Goal: Find specific page/section: Find specific page/section

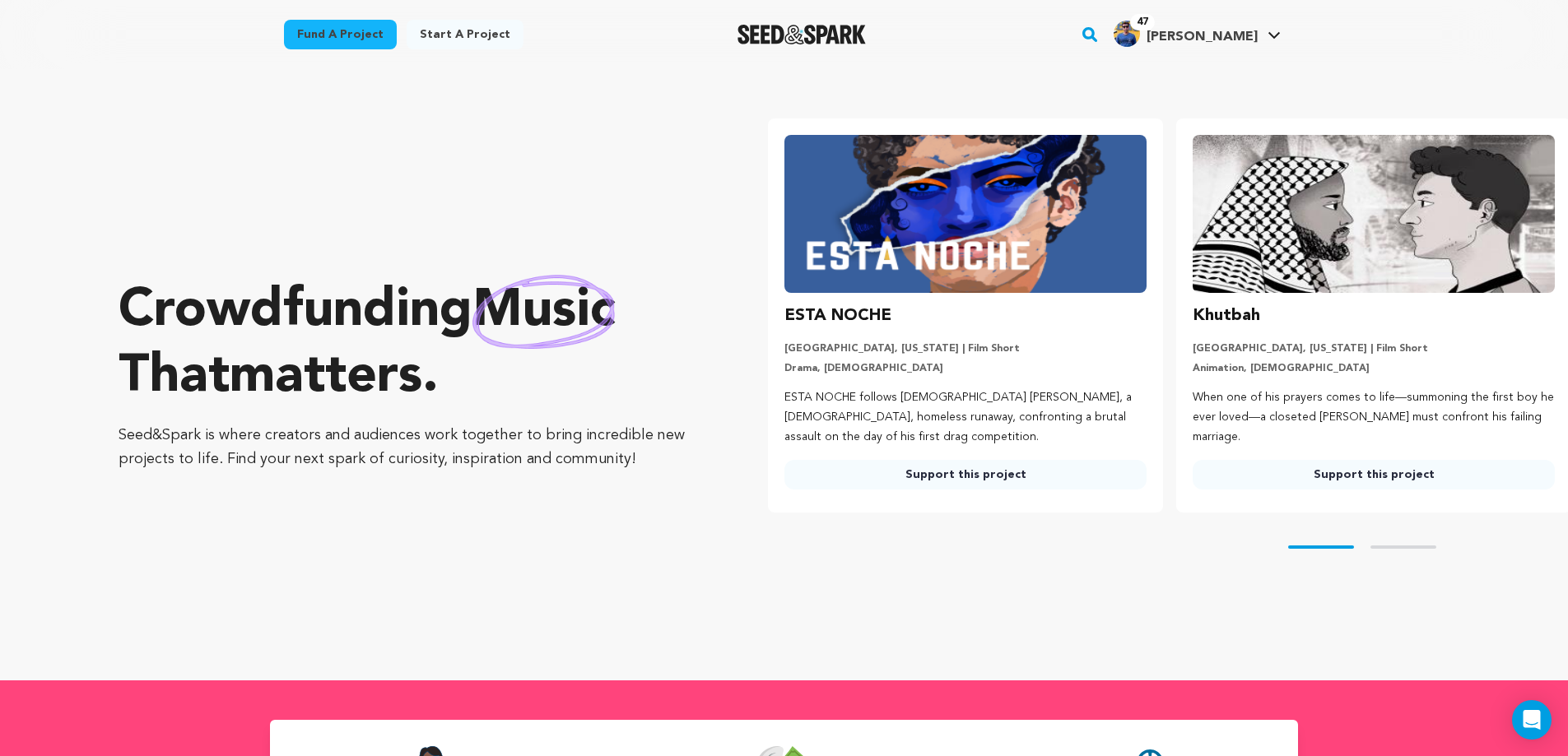
click at [1099, 33] on rect "button" at bounding box center [1089, 34] width 19 height 19
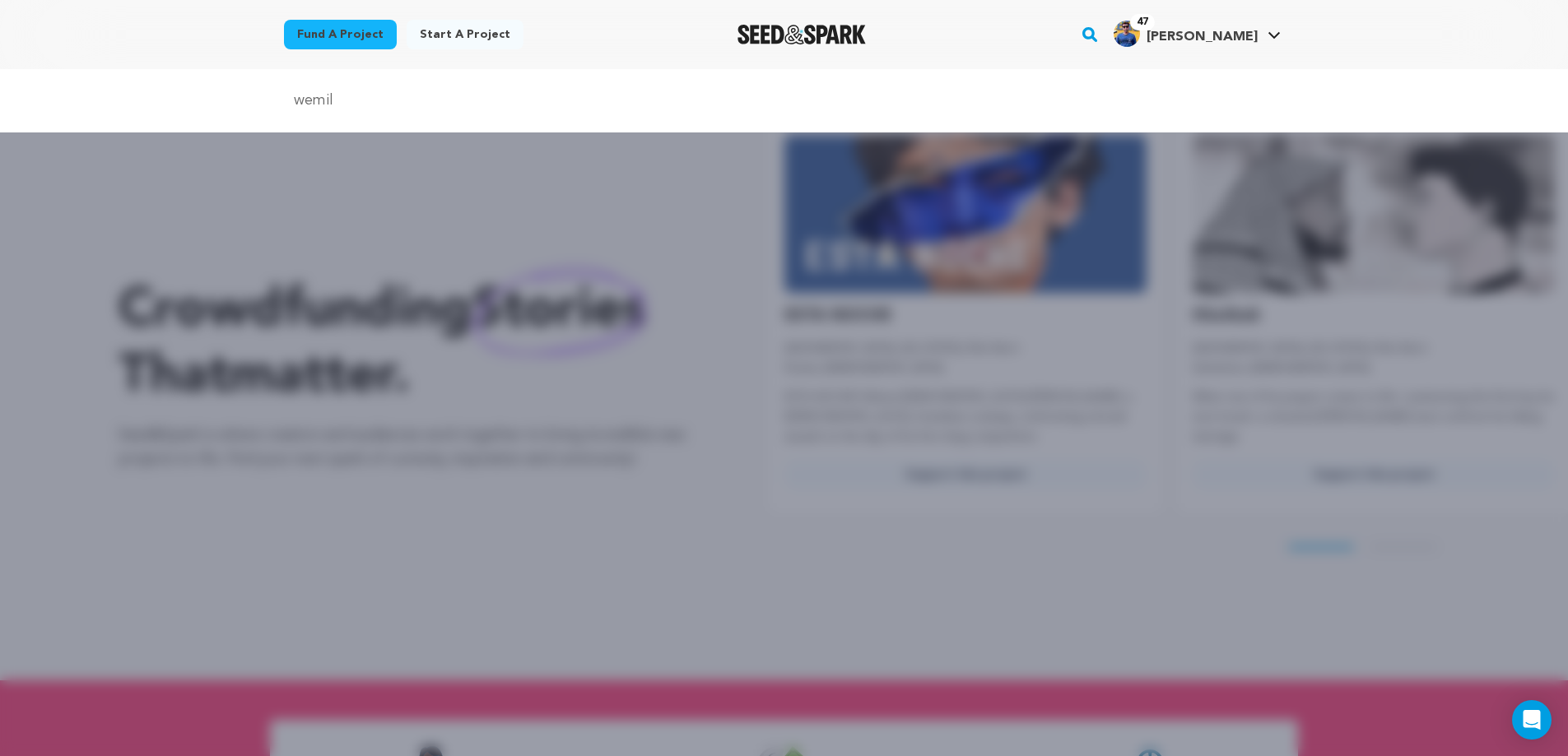
click at [305, 104] on input "wemil" at bounding box center [784, 101] width 1000 height 24
click at [349, 103] on input "emil" at bounding box center [784, 101] width 1000 height 24
click at [368, 104] on input "emily bwes" at bounding box center [784, 101] width 1000 height 24
click at [347, 104] on input "emily bwest" at bounding box center [784, 101] width 1000 height 24
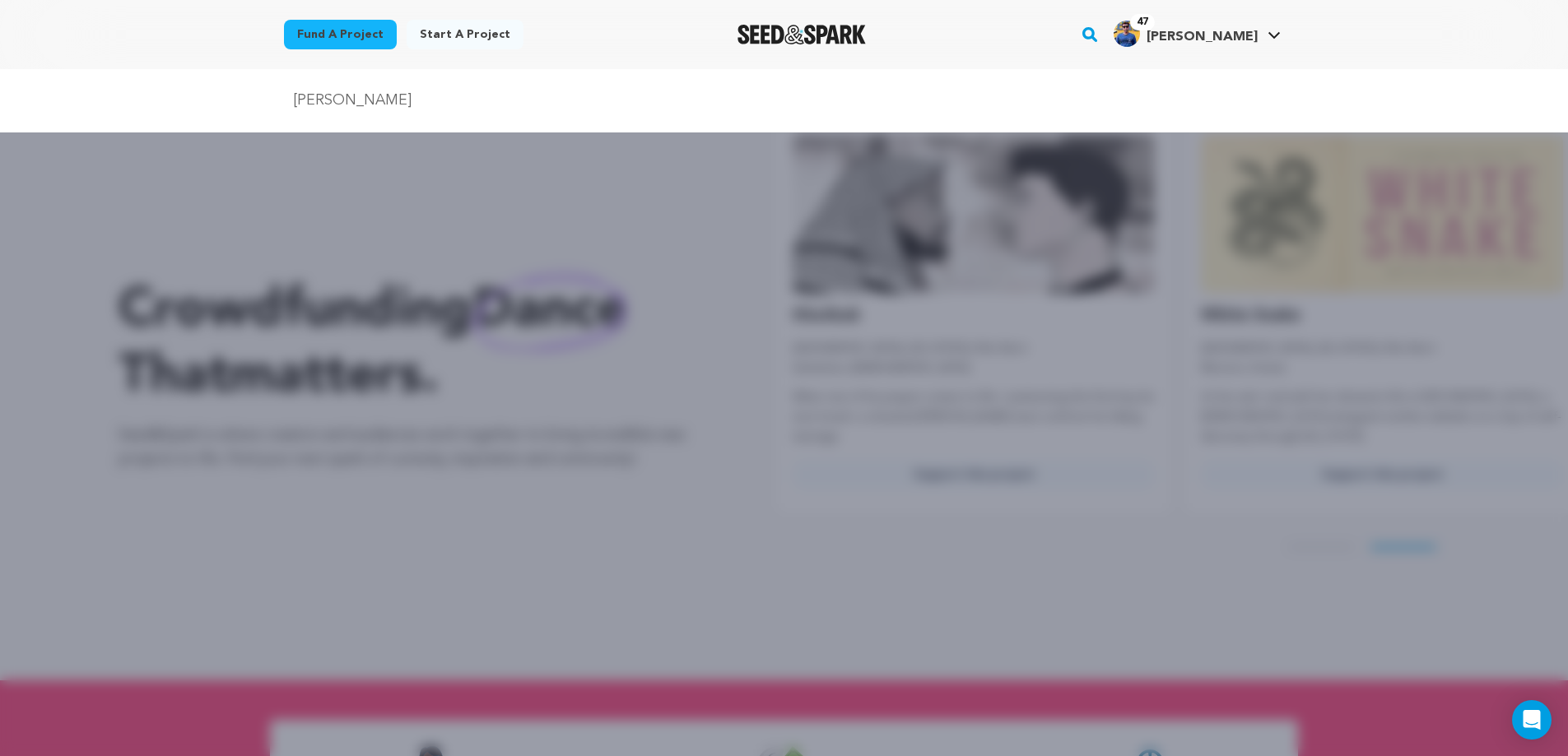
scroll to position [0, 422]
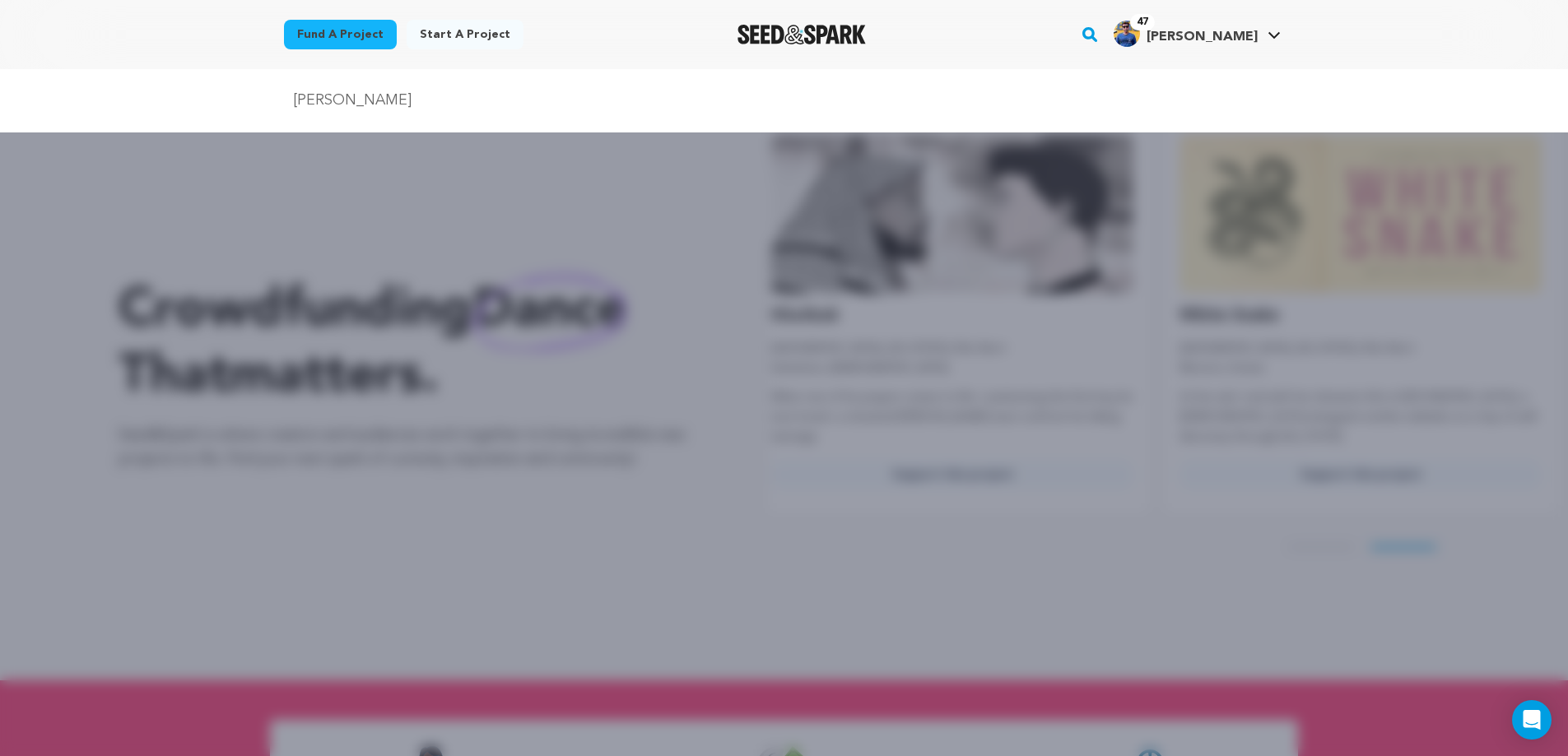
click at [377, 108] on input "emily best" at bounding box center [784, 101] width 1000 height 24
type input "emily best"
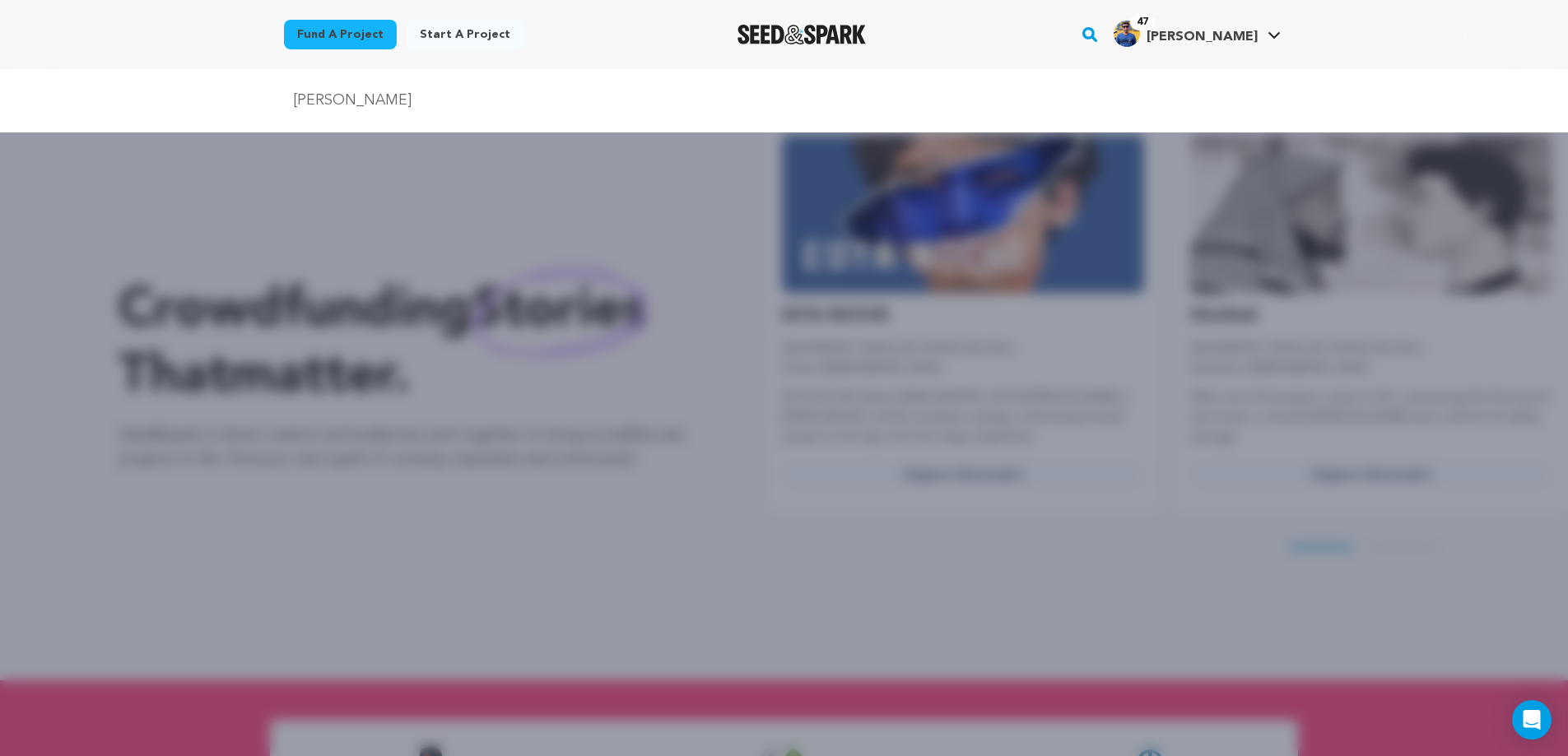
scroll to position [0, 0]
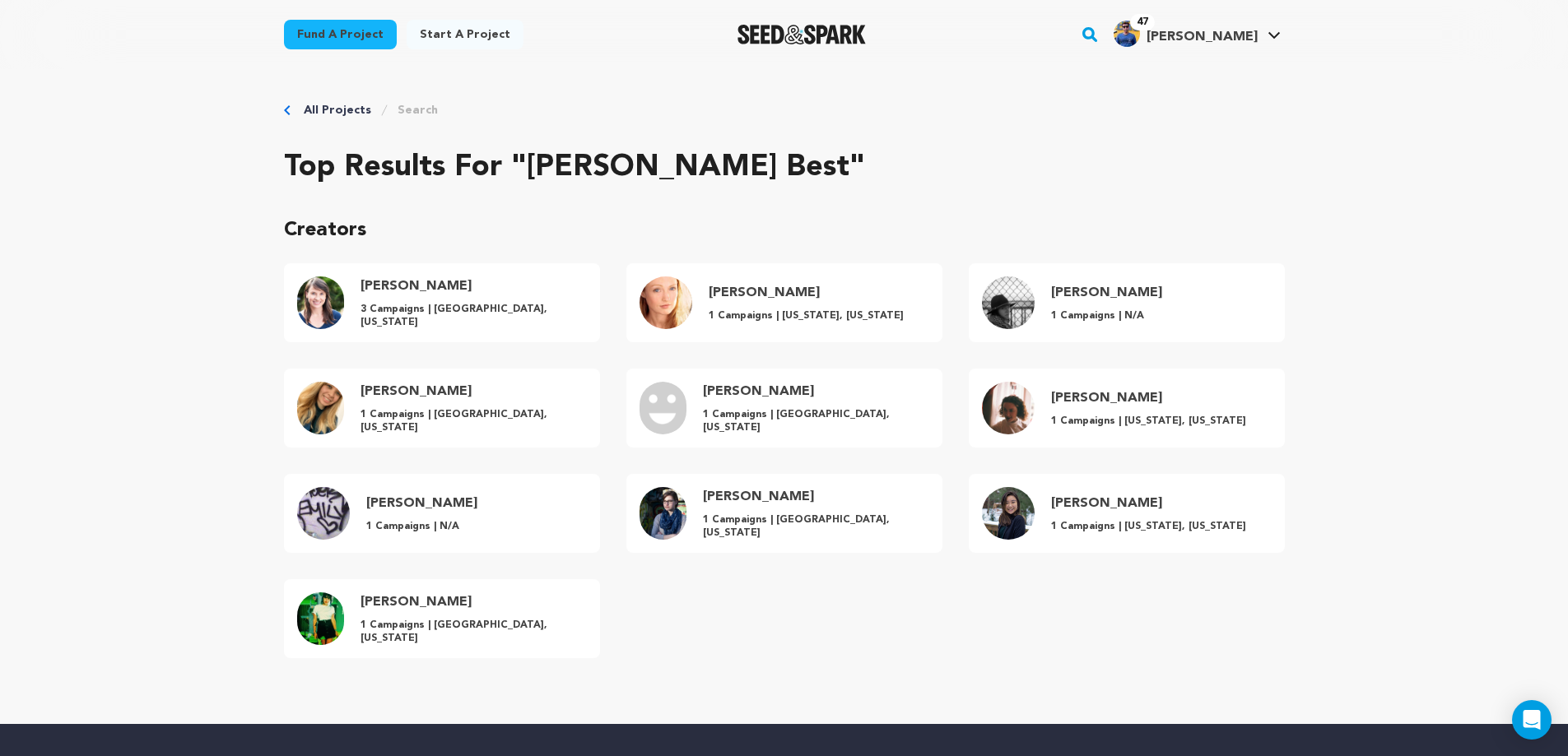
click at [384, 296] on h4 "[PERSON_NAME]" at bounding box center [472, 286] width 222 height 19
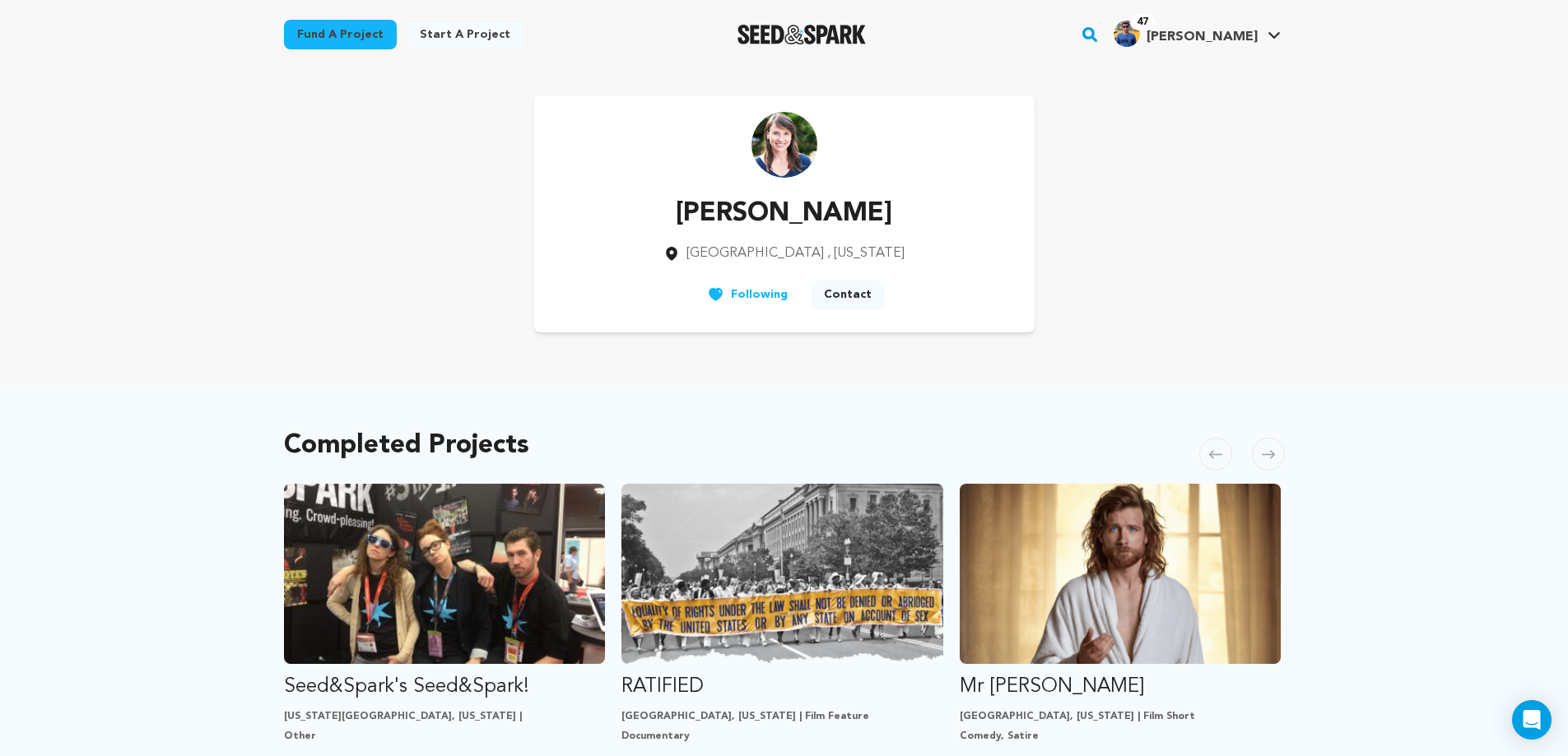
drag, startPoint x: 852, startPoint y: 216, endPoint x: 714, endPoint y: 211, distance: 138.1
click at [714, 211] on p "[PERSON_NAME]" at bounding box center [783, 213] width 241 height 40
copy p "[PERSON_NAME]"
click at [1046, 447] on div "Completed Projects Carousel Skip to previous slide page Carousel Seed&Spark's S…" at bounding box center [784, 673] width 1000 height 510
click at [321, 34] on link "Fund a project" at bounding box center [340, 34] width 113 height 30
